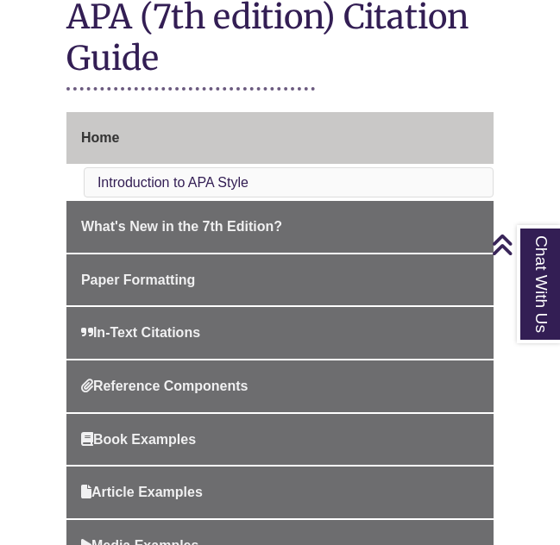
scroll to position [430, 0]
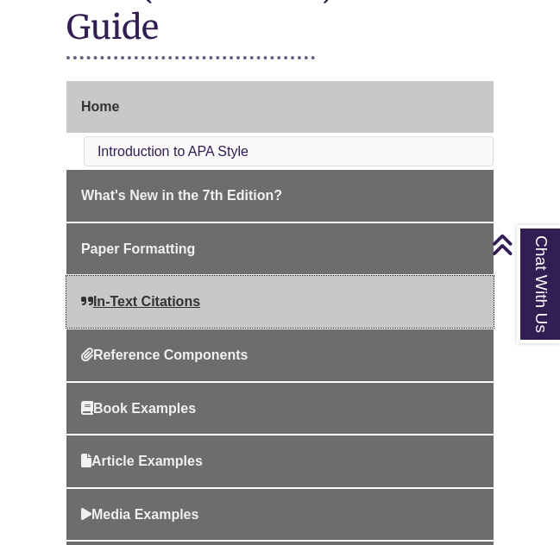
click at [287, 276] on link "In-Text Citations" at bounding box center [279, 302] width 427 height 52
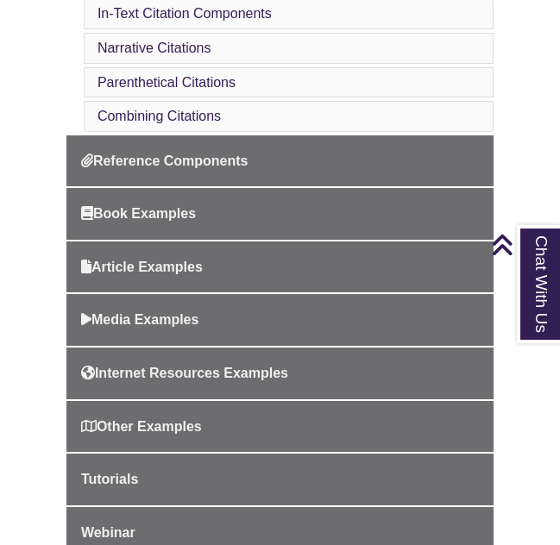
scroll to position [765, 0]
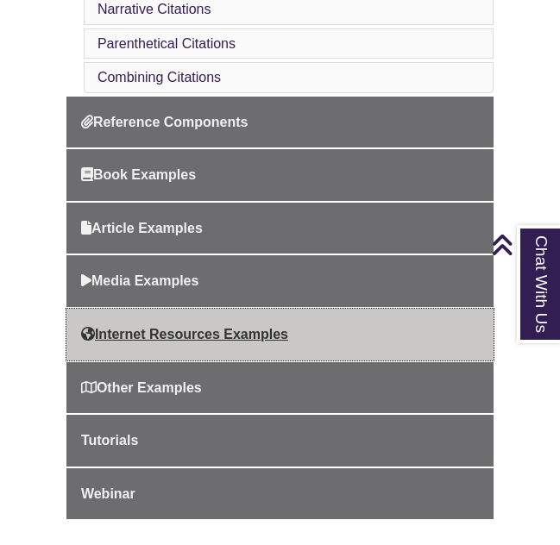
click at [342, 317] on link "Internet Resources Examples" at bounding box center [279, 335] width 427 height 52
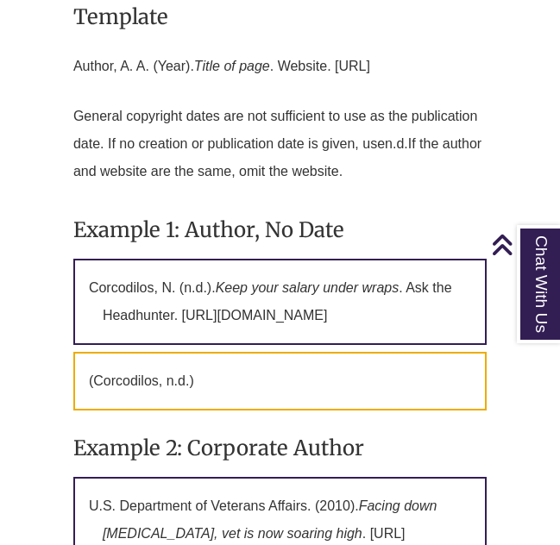
scroll to position [1851, 0]
